Goal: Unclear

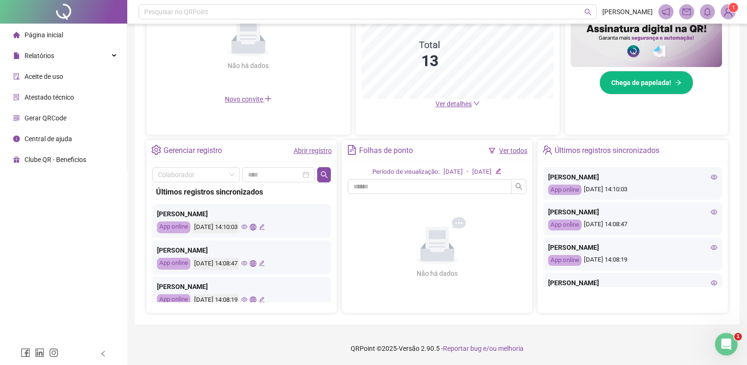
scroll to position [141, 0]
